Goal: Task Accomplishment & Management: Use online tool/utility

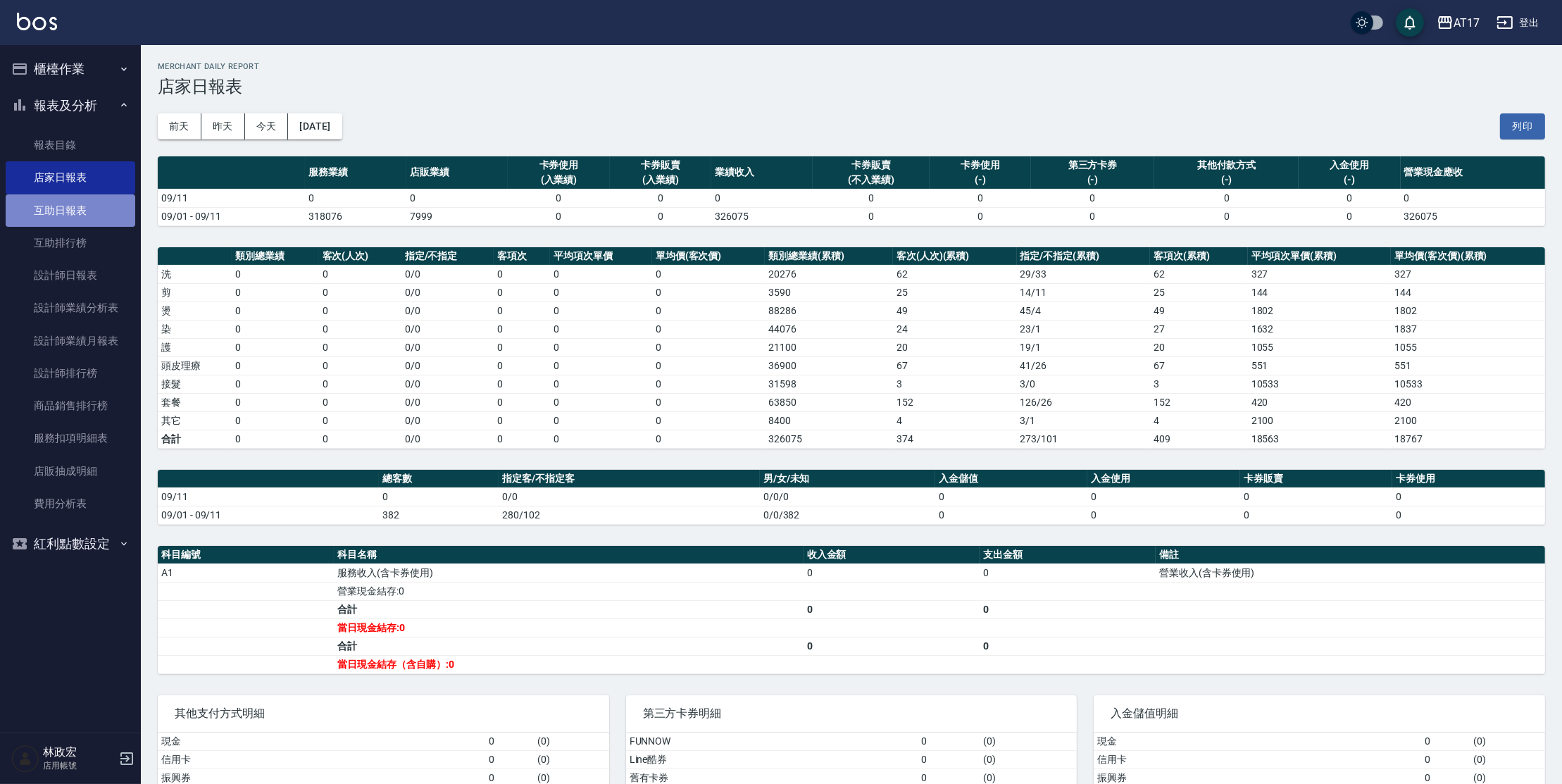
click at [101, 218] on link "互助日報表" at bounding box center [70, 210] width 130 height 32
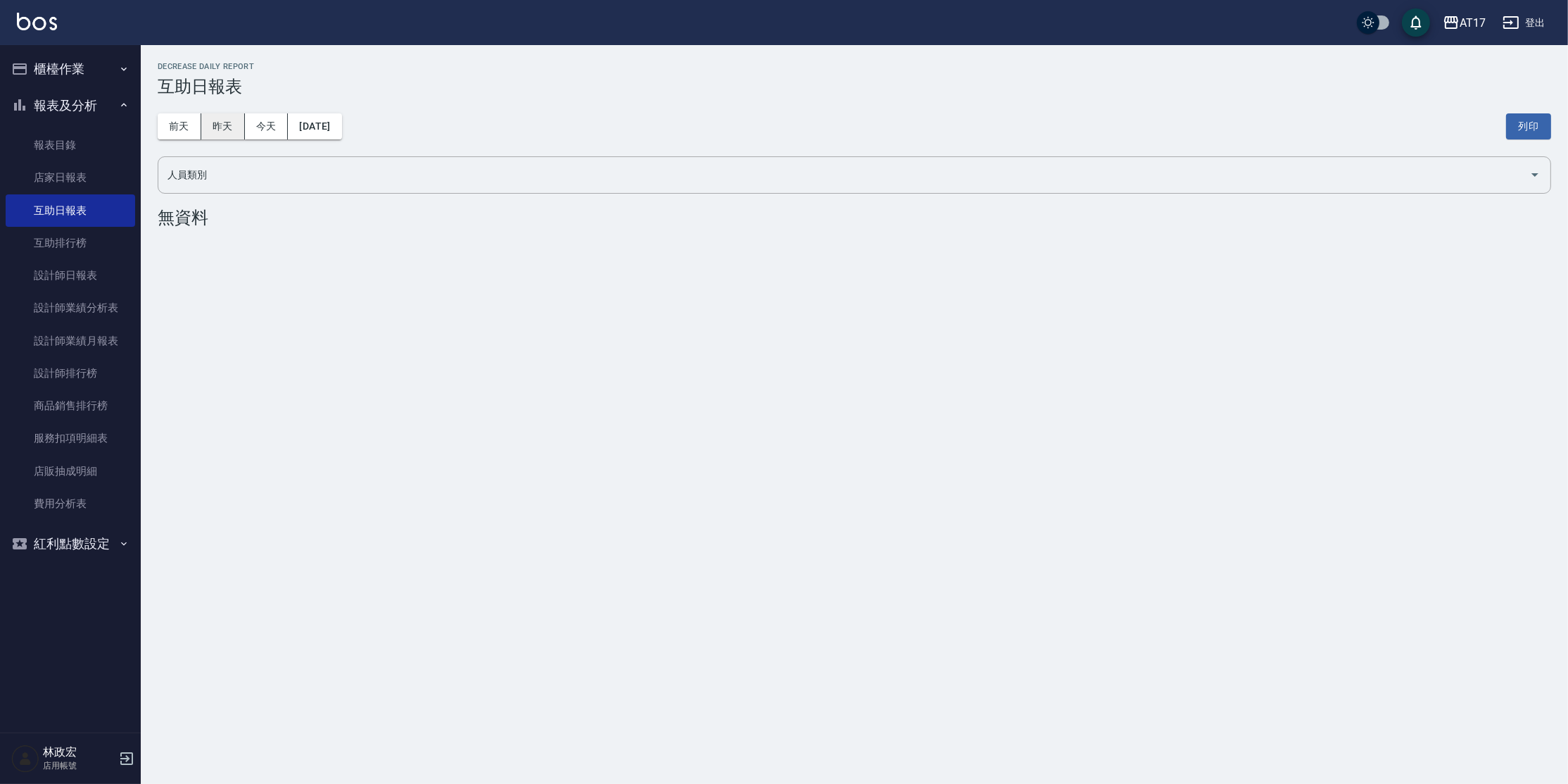
click at [241, 130] on button "昨天" at bounding box center [223, 126] width 44 height 26
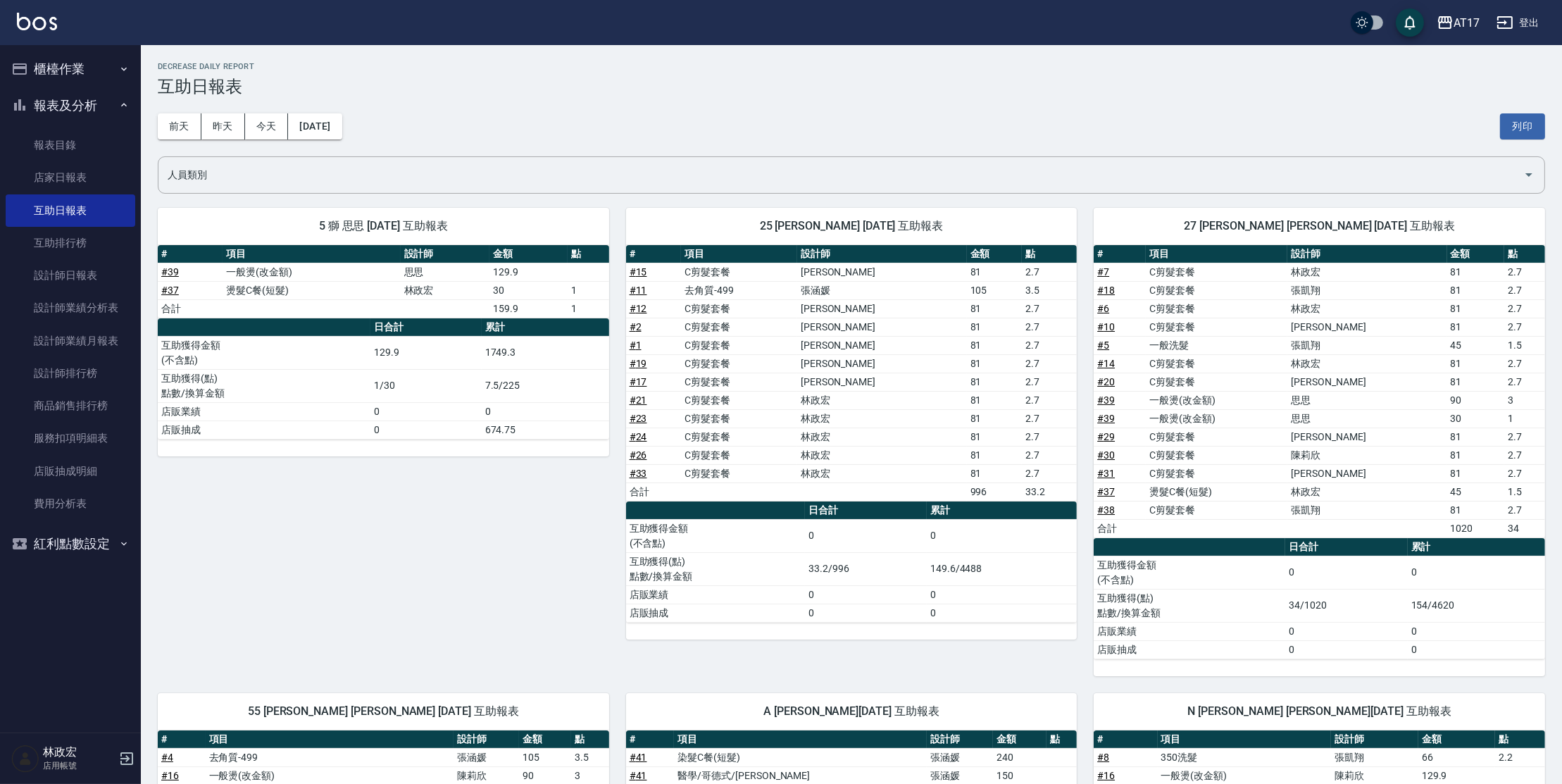
click at [83, 57] on button "櫃檯作業" at bounding box center [70, 69] width 130 height 36
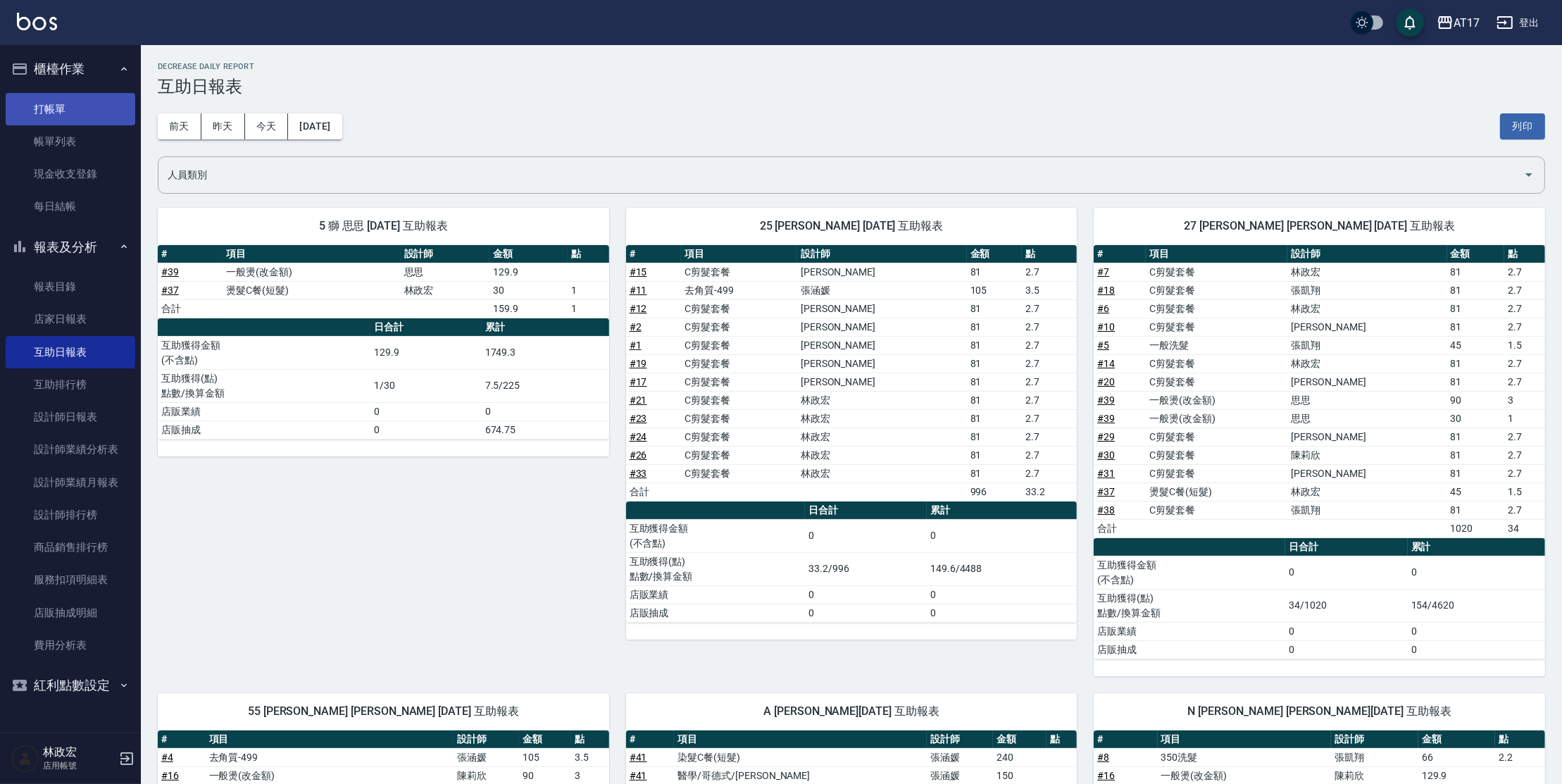
click at [85, 94] on link "打帳單" at bounding box center [70, 109] width 130 height 32
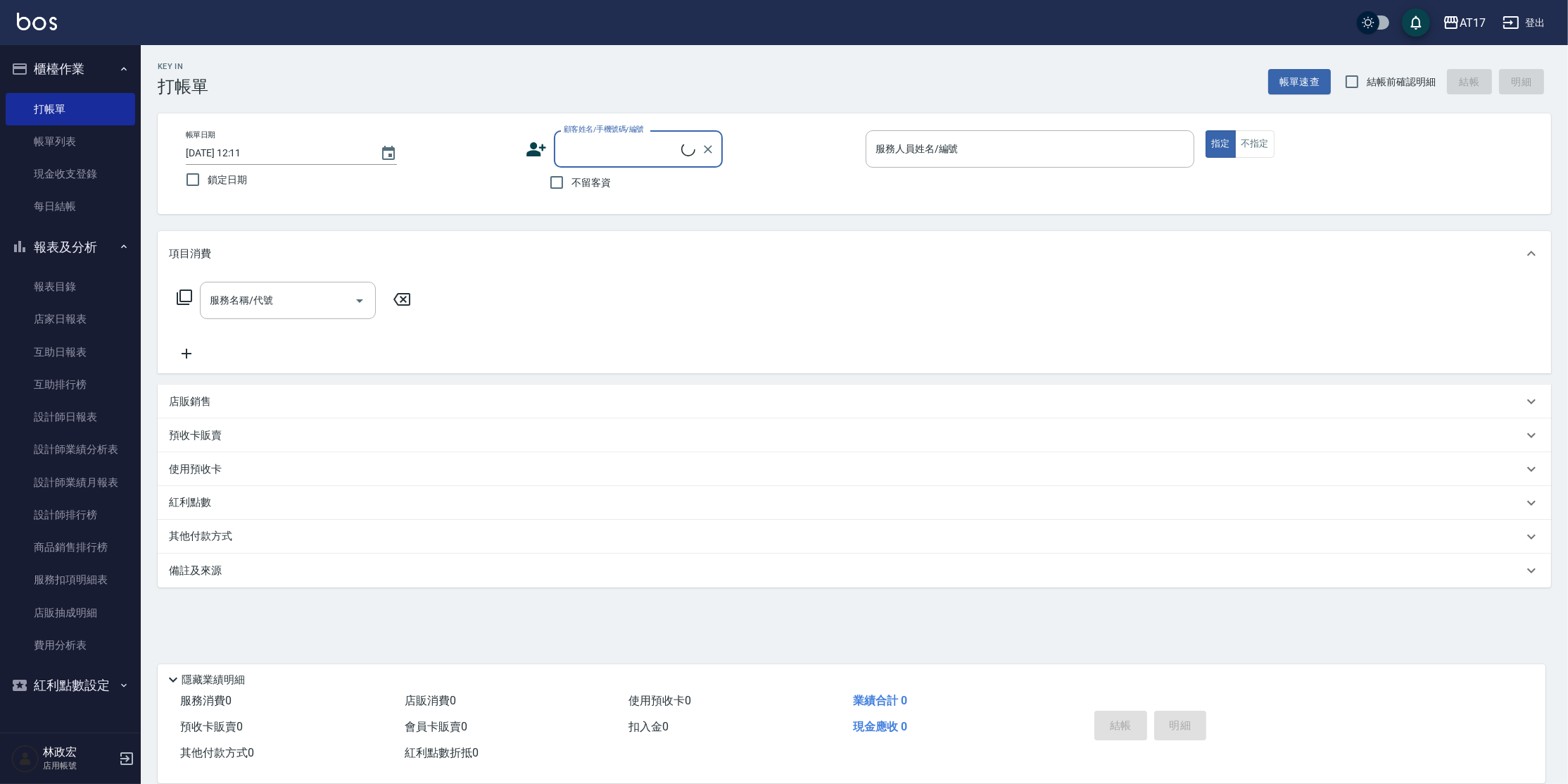
click at [110, 242] on button "報表及分析" at bounding box center [70, 247] width 130 height 36
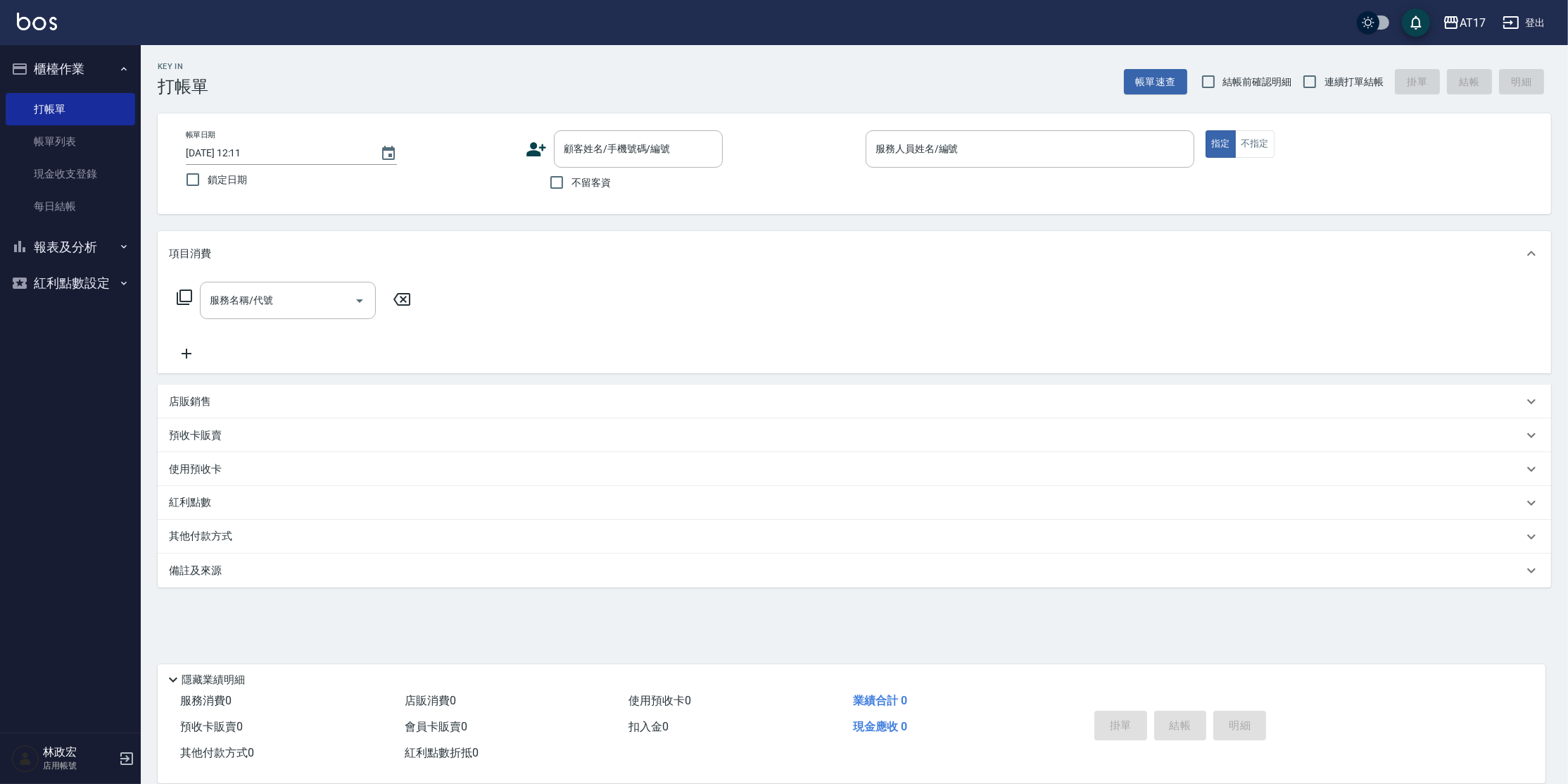
click at [113, 78] on button "櫃檯作業" at bounding box center [70, 69] width 130 height 36
